Goal: Navigation & Orientation: Find specific page/section

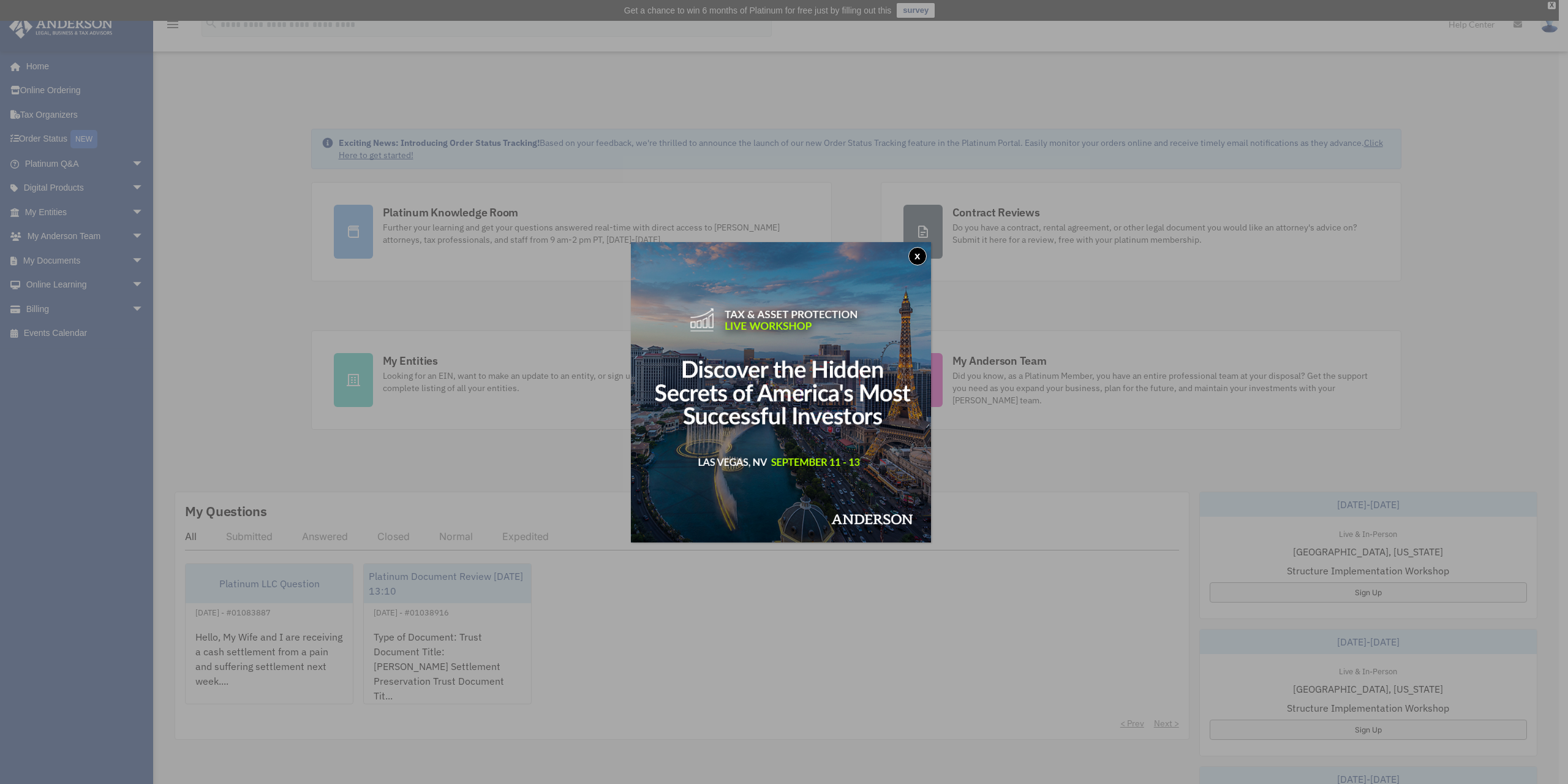
click at [917, 265] on button "x" at bounding box center [917, 256] width 18 height 18
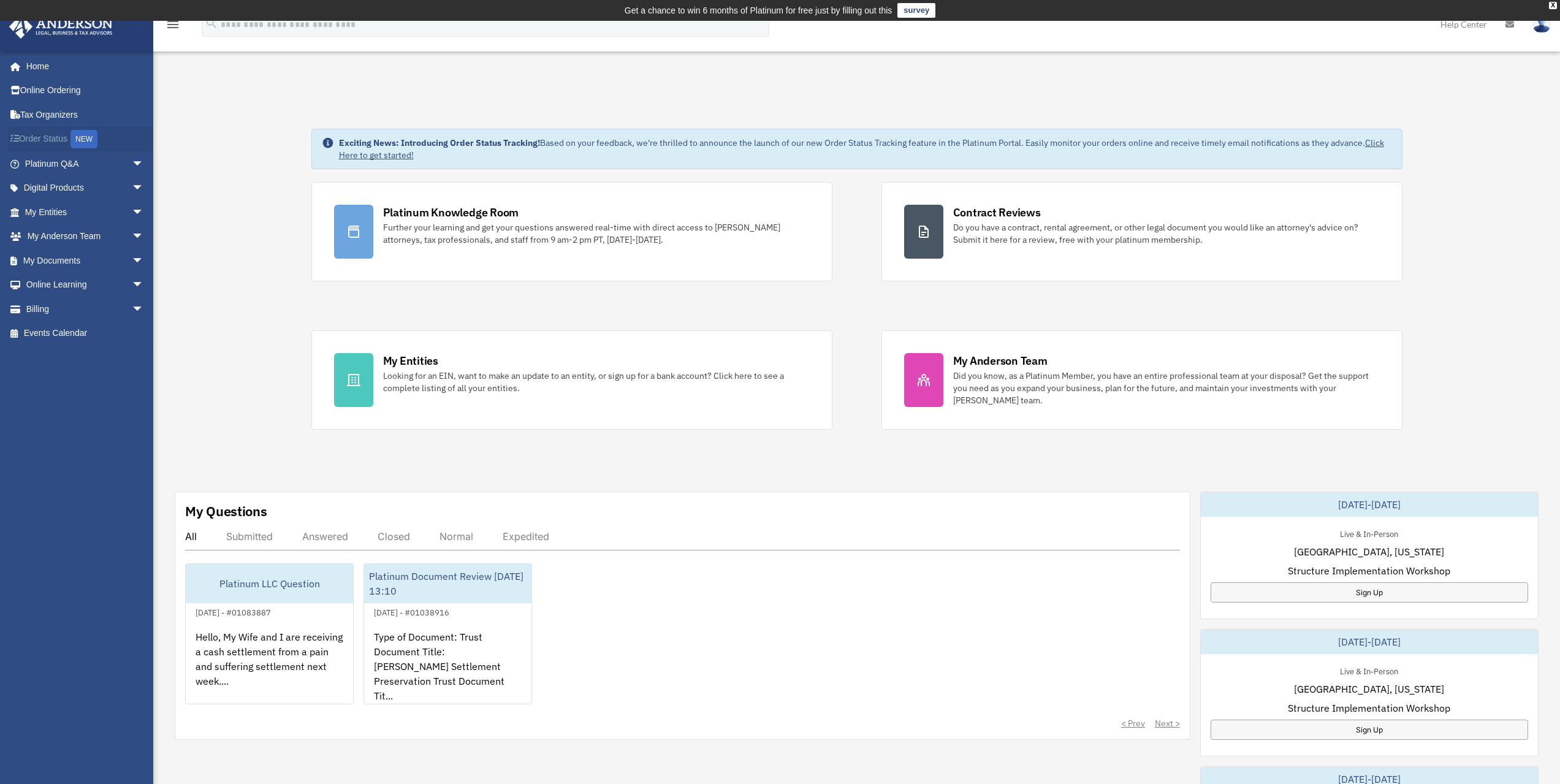
click at [30, 139] on link "Order Status NEW" at bounding box center [86, 140] width 154 height 25
click at [64, 257] on link "My Documents arrow_drop_down" at bounding box center [86, 260] width 154 height 24
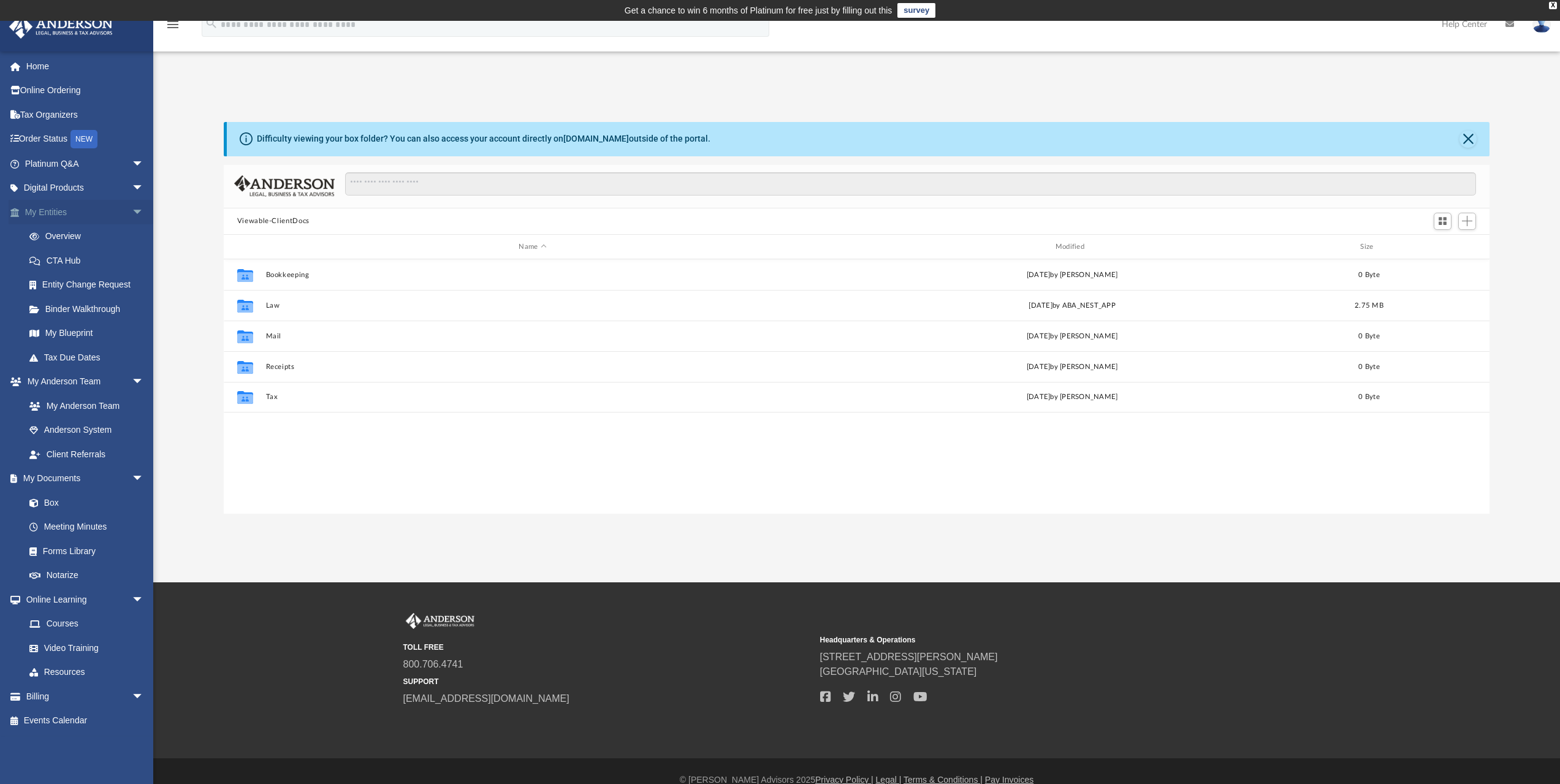
scroll to position [270, 1256]
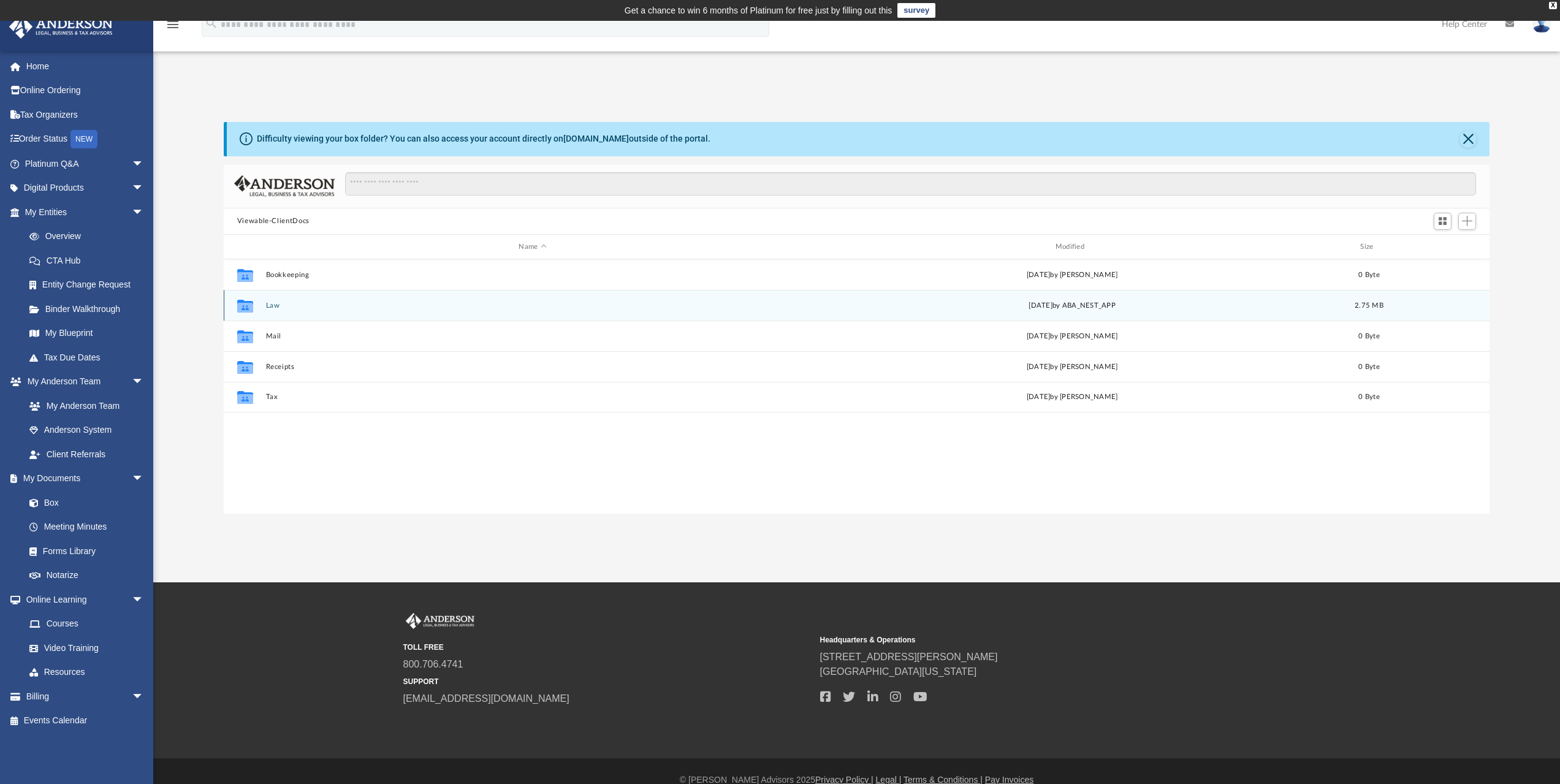
click at [273, 305] on button "Law" at bounding box center [532, 305] width 534 height 8
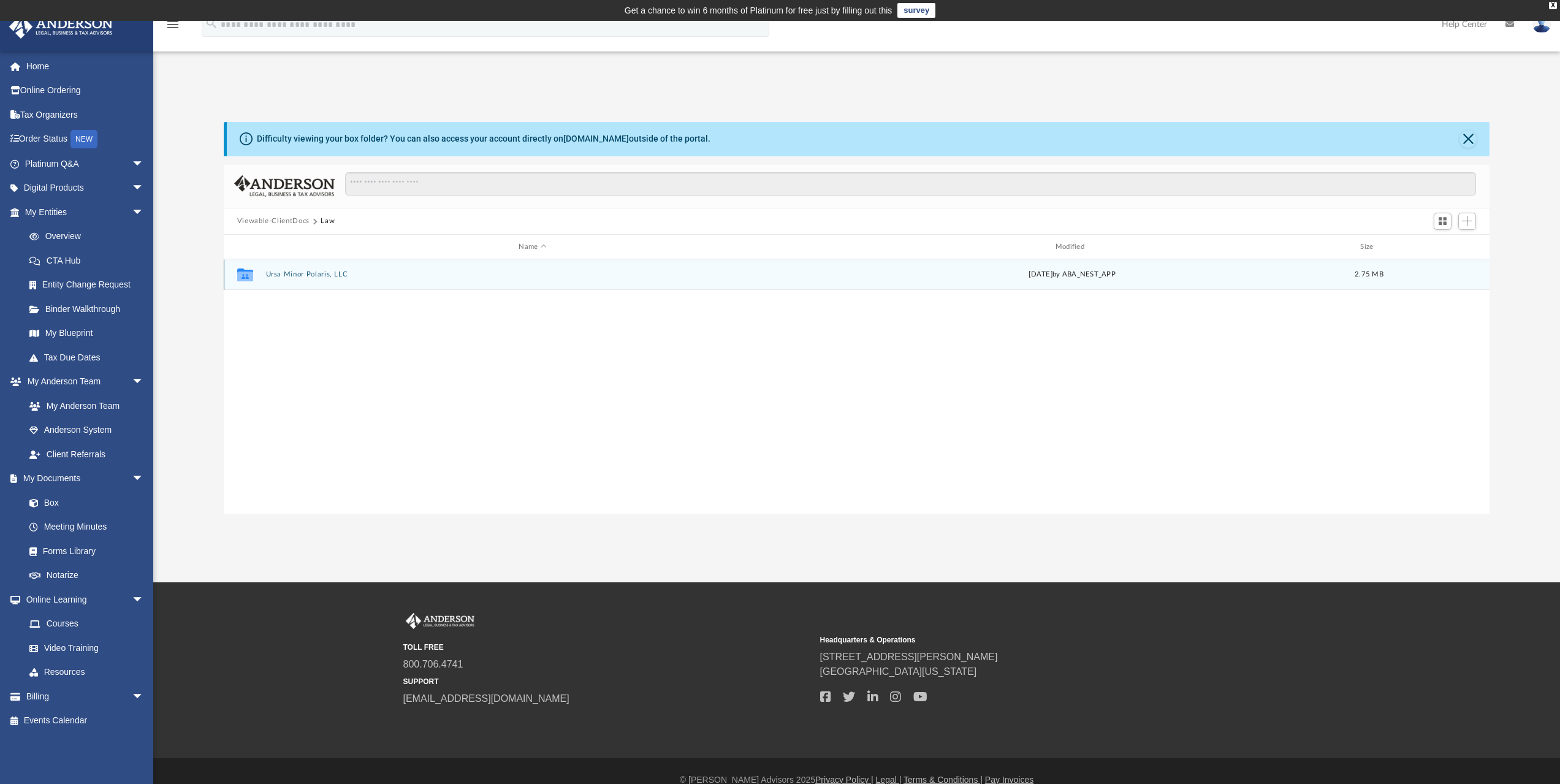
click at [282, 271] on button "Ursa Minor Polaris, LLC" at bounding box center [532, 275] width 534 height 8
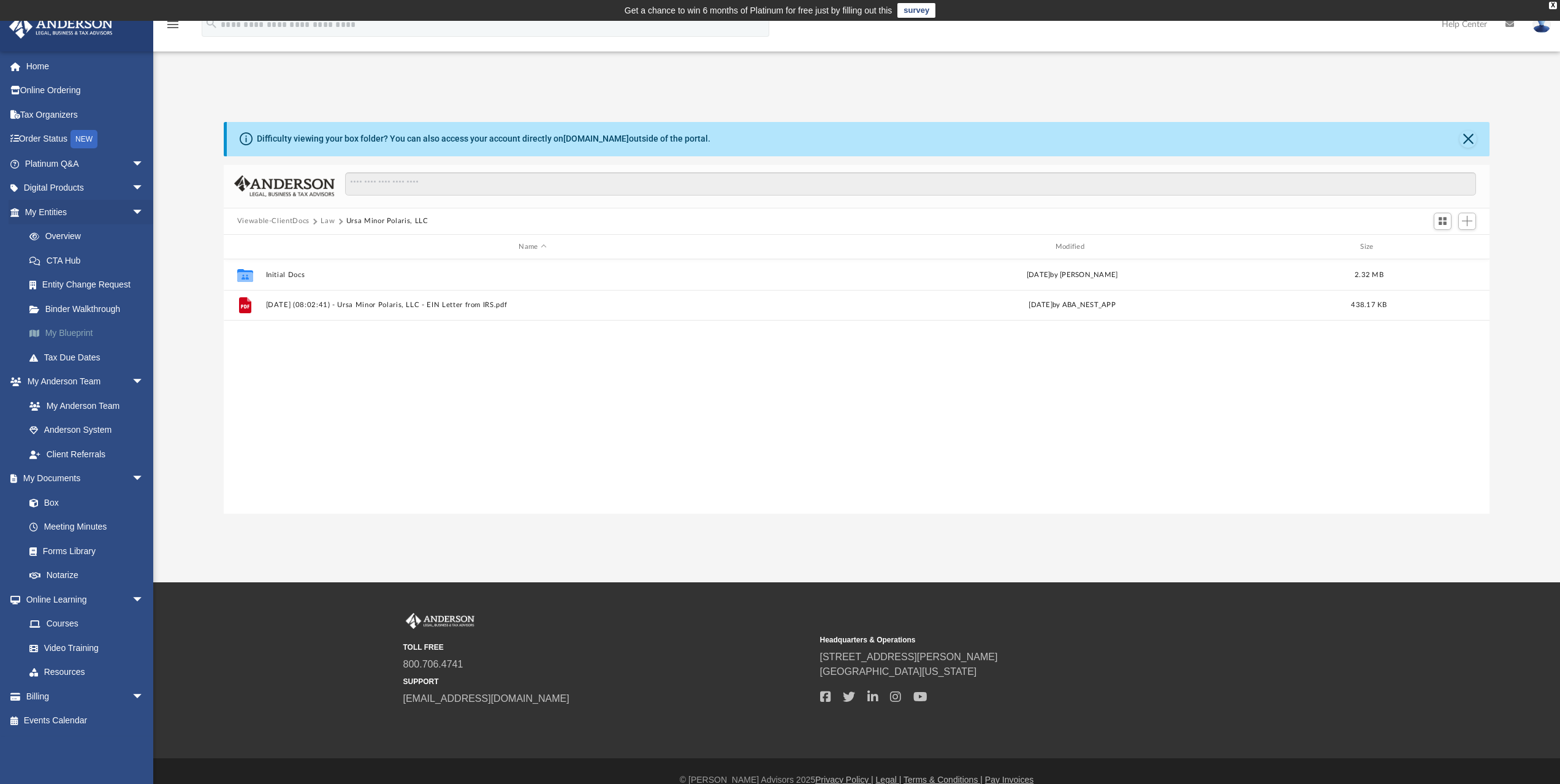
click at [72, 333] on link "My Blueprint" at bounding box center [89, 333] width 146 height 24
